Goal: Task Accomplishment & Management: Manage account settings

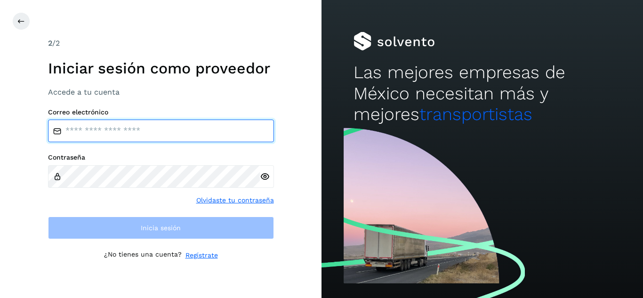
click at [159, 122] on input "email" at bounding box center [161, 131] width 226 height 23
type input "**********"
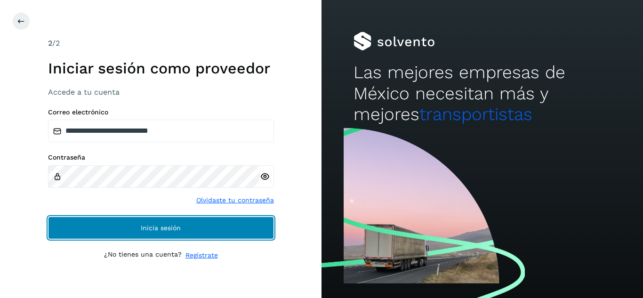
click at [223, 224] on button "Inicia sesión" at bounding box center [161, 228] width 226 height 23
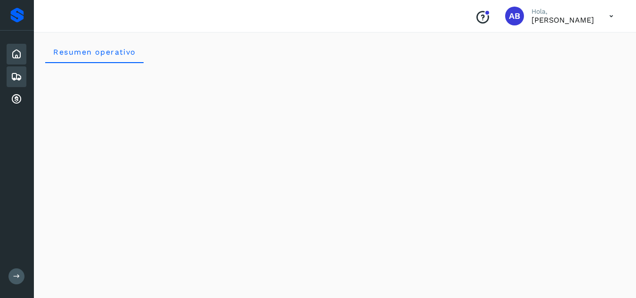
click at [18, 84] on div "Embarques" at bounding box center [17, 76] width 20 height 21
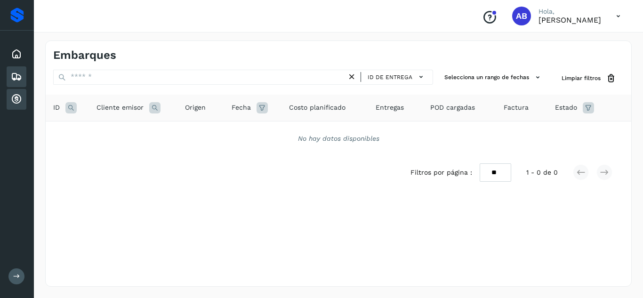
click at [13, 93] on div "Cuentas por cobrar" at bounding box center [17, 99] width 20 height 21
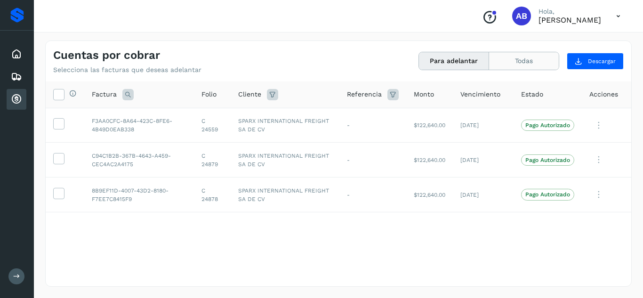
click at [506, 61] on button "Todas" at bounding box center [524, 60] width 70 height 17
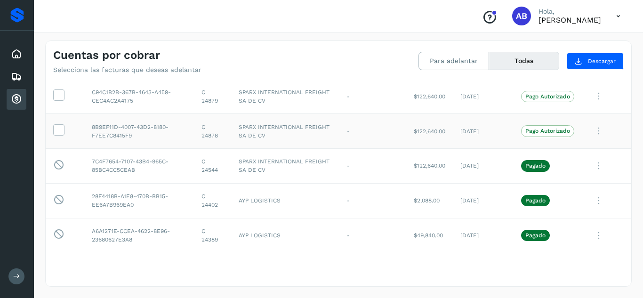
scroll to position [47, 0]
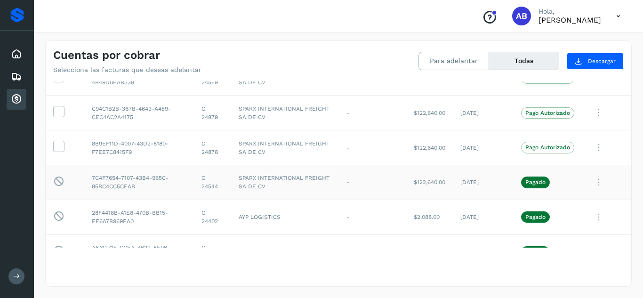
click at [594, 183] on icon at bounding box center [599, 182] width 19 height 19
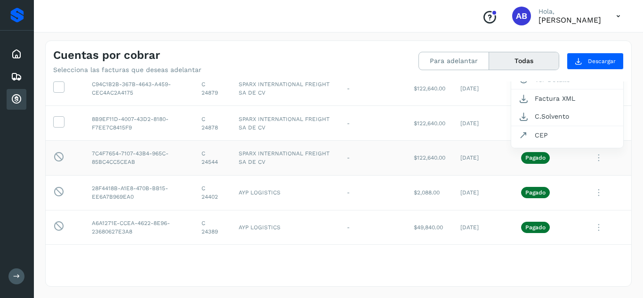
click at [620, 196] on div at bounding box center [321, 149] width 643 height 298
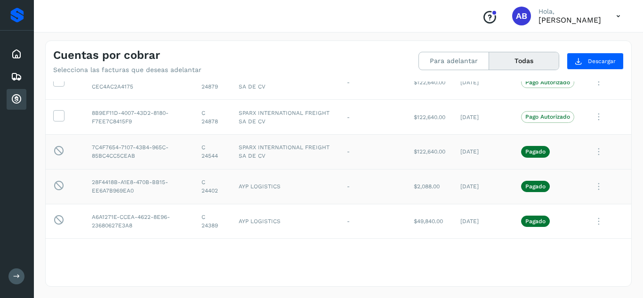
scroll to position [94, 0]
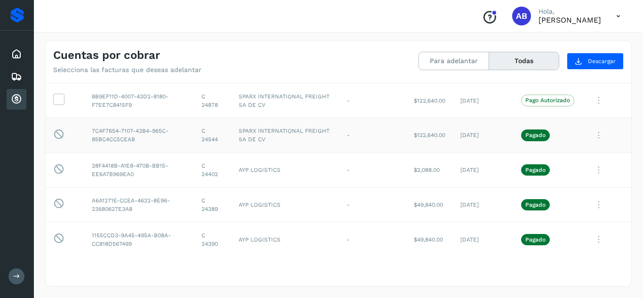
click at [590, 133] on icon at bounding box center [599, 135] width 19 height 19
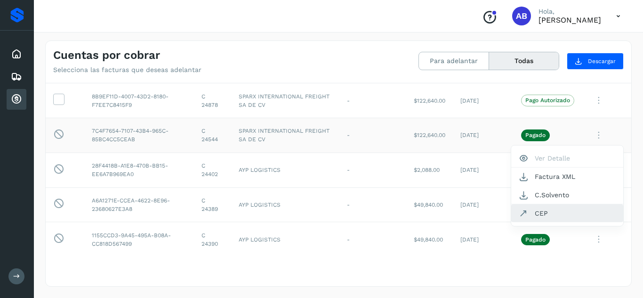
click at [532, 214] on button "CEP" at bounding box center [568, 213] width 112 height 18
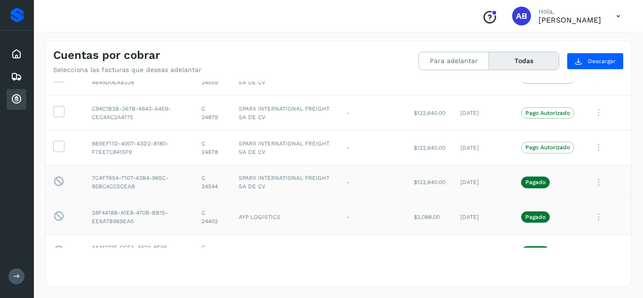
scroll to position [0, 0]
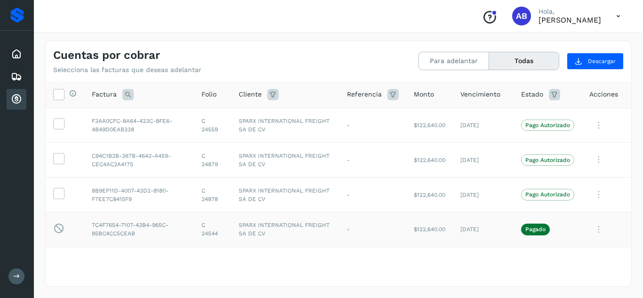
click at [285, 26] on div "Conoce nuestros beneficios AB Hola, [PERSON_NAME]" at bounding box center [339, 16] width 610 height 33
click at [584, 19] on p "[PERSON_NAME]" at bounding box center [570, 20] width 63 height 9
click at [618, 18] on icon at bounding box center [618, 16] width 19 height 19
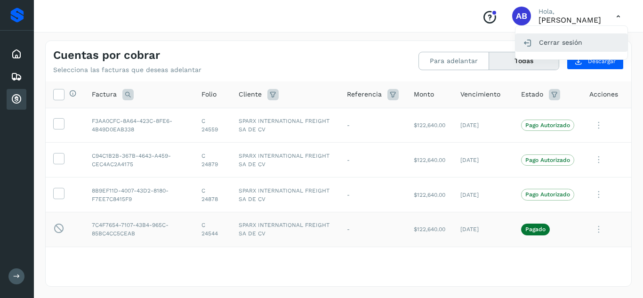
click at [557, 43] on div "Cerrar sesión" at bounding box center [572, 42] width 112 height 18
